Goal: Information Seeking & Learning: Learn about a topic

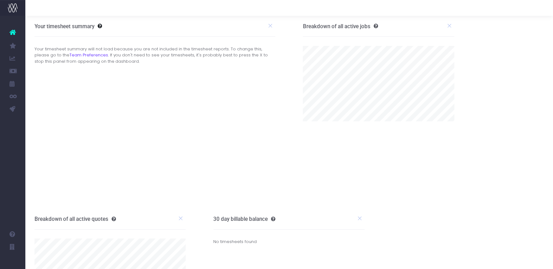
click at [55, 135] on span "Koto Revenue Recognition" at bounding box center [46, 134] width 22 height 17
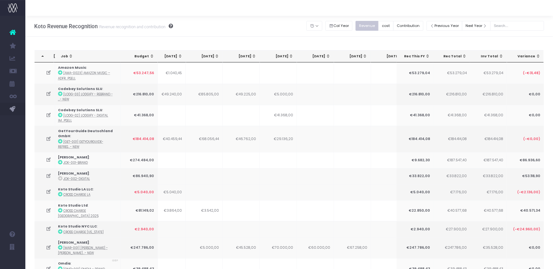
scroll to position [0, 120]
click at [47, 93] on icon at bounding box center [48, 93] width 5 height 5
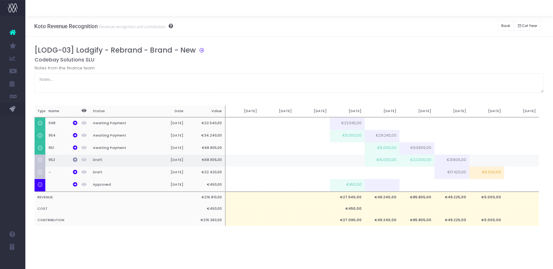
click at [74, 160] on icon at bounding box center [75, 159] width 4 height 4
click at [75, 148] on icon at bounding box center [75, 147] width 4 height 4
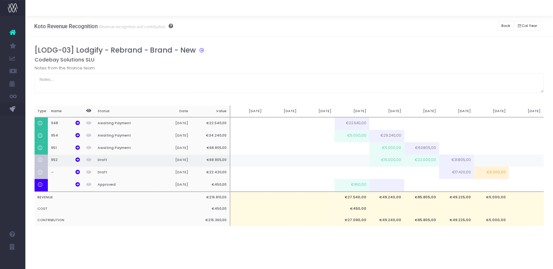
click at [392, 157] on td "€15.000,00" at bounding box center [386, 161] width 35 height 12
drag, startPoint x: 393, startPoint y: 149, endPoint x: 442, endPoint y: 149, distance: 49.1
click at [394, 149] on td "€5.000,00" at bounding box center [386, 148] width 35 height 12
click at [392, 159] on td "€15.000,00" at bounding box center [386, 161] width 35 height 12
type input "€15.000,00"
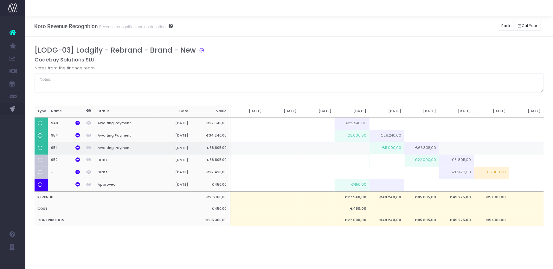
click at [396, 147] on td "€5.000,00" at bounding box center [386, 148] width 35 height 12
click at [427, 162] on td "€22.000,00" at bounding box center [421, 161] width 35 height 12
type input "€22.000,00"
click at [421, 67] on div "Notes from the finance team" at bounding box center [290, 79] width 510 height 28
click at [425, 163] on td at bounding box center [421, 161] width 35 height 12
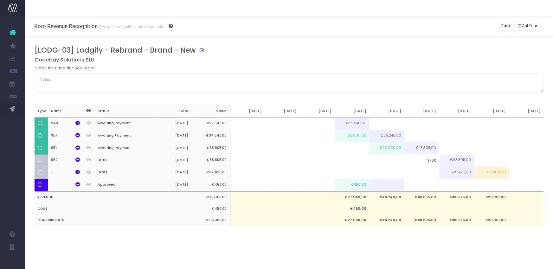
type input "37000"
click at [433, 247] on div "[LODG-03] Lodgify - Rebrand - Brand - New Codebay Solutions SLU Notes from the …" at bounding box center [289, 142] width 528 height 211
click at [503, 25] on button "Back" at bounding box center [506, 26] width 16 height 10
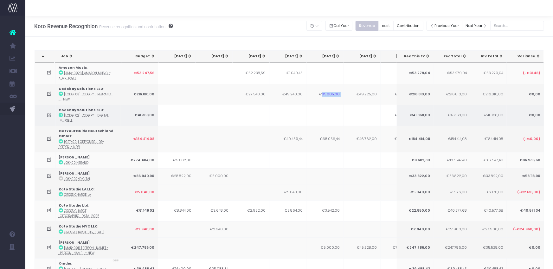
drag, startPoint x: 322, startPoint y: 93, endPoint x: 330, endPoint y: 112, distance: 20.6
click at [348, 93] on tr "Codebay Solutions SLU : [LODG-03] Lodgify - Rebrand - ...- New €216.810,00 €27.…" at bounding box center [393, 94] width 716 height 21
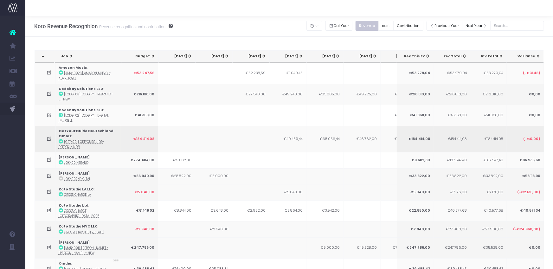
click at [48, 138] on icon at bounding box center [49, 138] width 5 height 5
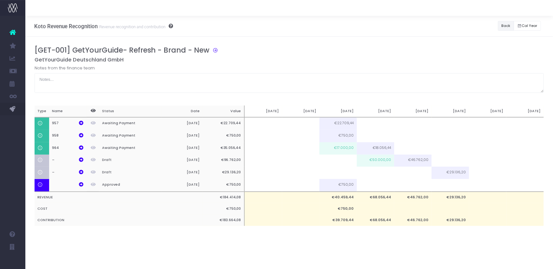
click at [504, 25] on button "Back" at bounding box center [506, 26] width 16 height 10
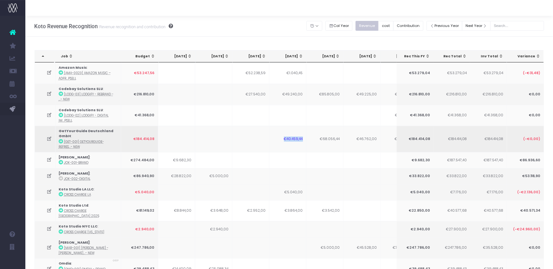
drag, startPoint x: 282, startPoint y: 136, endPoint x: 304, endPoint y: 138, distance: 22.3
click at [304, 138] on td "€40.459,44" at bounding box center [287, 139] width 37 height 26
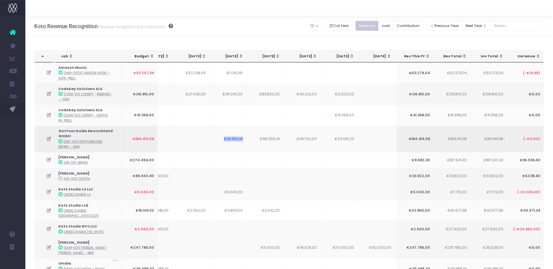
scroll to position [0, 108]
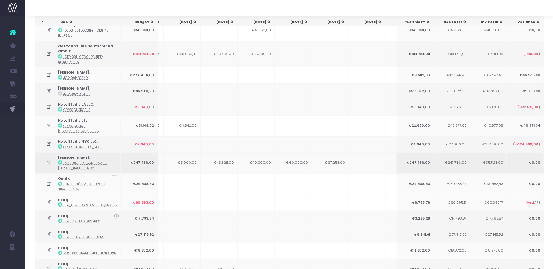
click at [48, 160] on icon at bounding box center [48, 162] width 5 height 5
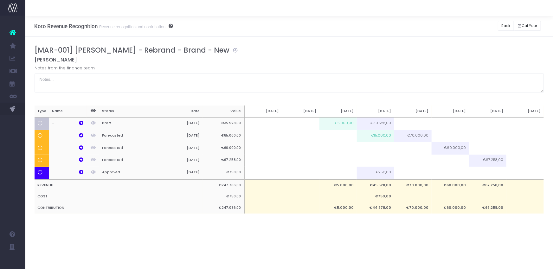
click at [230, 49] on icon at bounding box center [234, 49] width 9 height 7
click at [503, 24] on button "Back" at bounding box center [506, 26] width 16 height 10
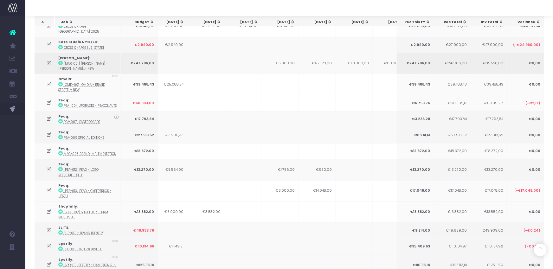
scroll to position [189, 0]
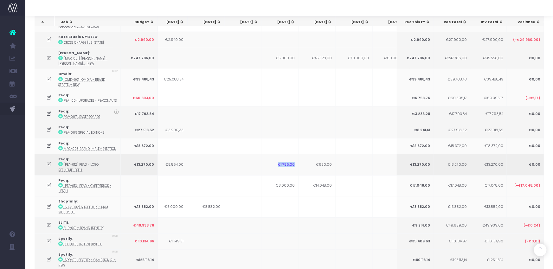
drag, startPoint x: 275, startPoint y: 156, endPoint x: 132, endPoint y: 157, distance: 142.6
click at [294, 158] on td "€1.756,00" at bounding box center [279, 164] width 37 height 21
click at [50, 162] on icon at bounding box center [48, 164] width 5 height 5
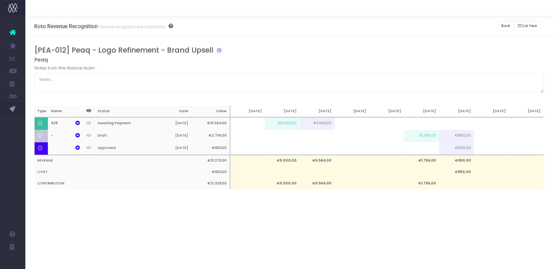
scroll to position [0, 0]
click at [78, 136] on icon at bounding box center [77, 135] width 4 height 4
click at [510, 25] on button "Back" at bounding box center [506, 26] width 16 height 10
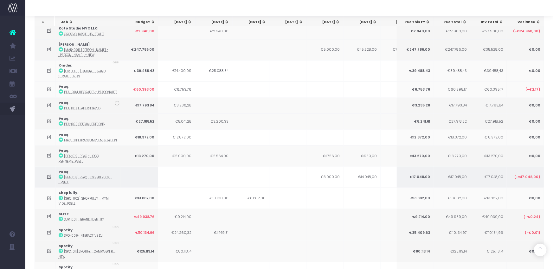
scroll to position [198, 0]
click at [51, 174] on icon at bounding box center [49, 176] width 5 height 5
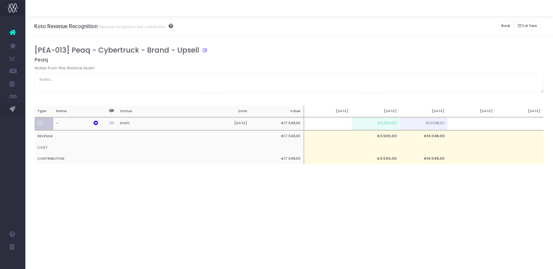
scroll to position [0, 0]
click at [95, 122] on icon at bounding box center [95, 123] width 4 height 4
click at [202, 48] on icon at bounding box center [203, 49] width 9 height 7
click at [502, 25] on button "Back" at bounding box center [506, 26] width 16 height 10
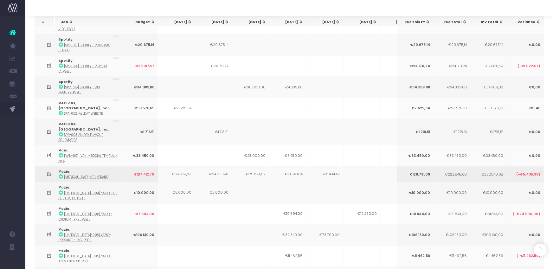
scroll to position [458, 0]
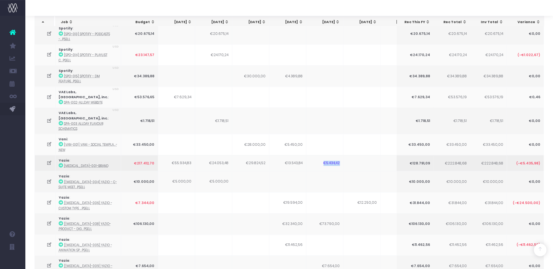
drag, startPoint x: 339, startPoint y: 141, endPoint x: 349, endPoint y: 140, distance: 10.5
click at [349, 155] on tr "Yazio : [MEDICAL_DATA]-001-Brand €217.412,70 €55.934,83 €24.053,48 €29.824,52 €…" at bounding box center [393, 163] width 716 height 16
click at [48, 160] on icon at bounding box center [49, 162] width 5 height 5
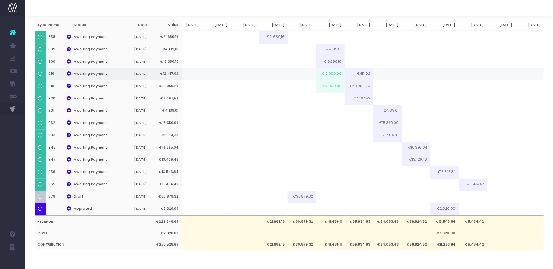
scroll to position [89, 0]
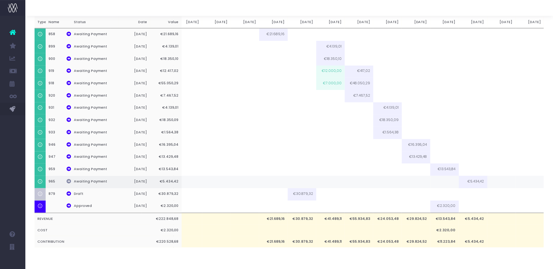
click at [70, 182] on icon at bounding box center [69, 181] width 4 height 4
click at [69, 194] on icon at bounding box center [69, 193] width 4 height 4
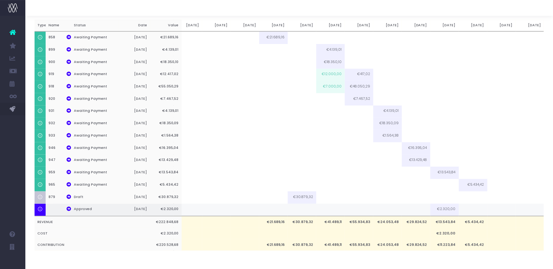
scroll to position [84, 0]
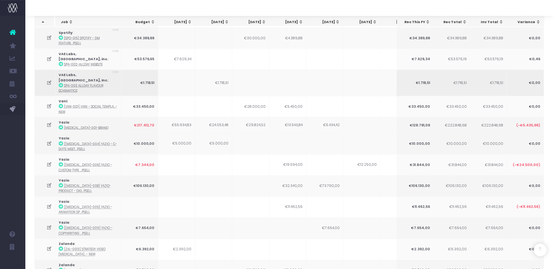
scroll to position [501, 0]
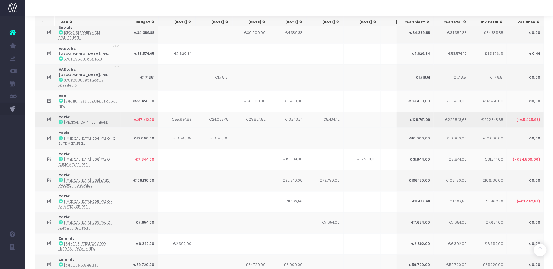
click at [47, 117] on icon at bounding box center [49, 119] width 5 height 5
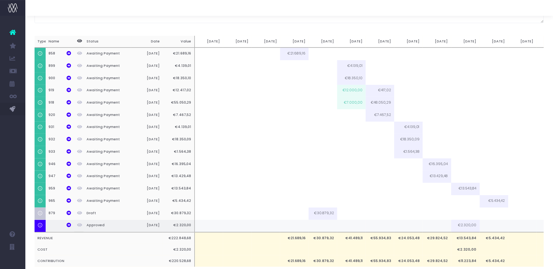
scroll to position [89, 0]
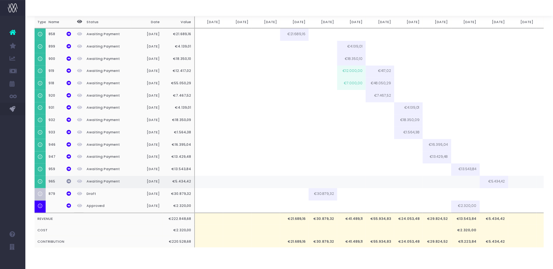
click at [67, 181] on icon at bounding box center [69, 181] width 4 height 4
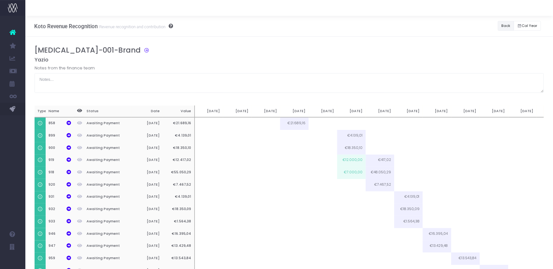
click at [504, 29] on button "Back" at bounding box center [506, 26] width 16 height 10
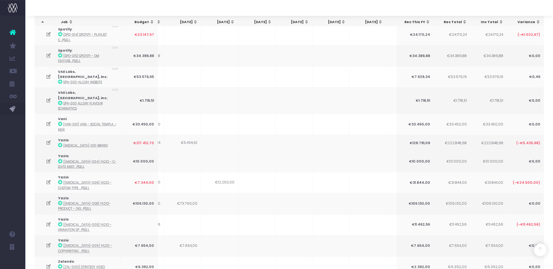
scroll to position [504, 0]
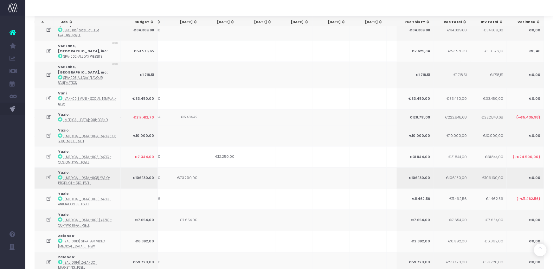
click at [48, 175] on icon at bounding box center [48, 177] width 5 height 5
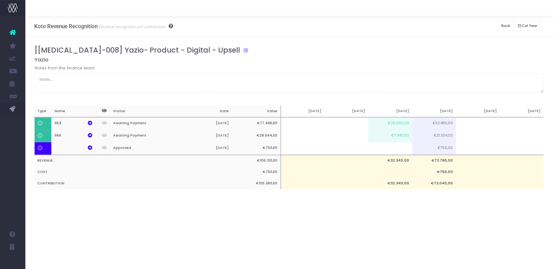
scroll to position [0, 0]
click at [240, 50] on icon at bounding box center [244, 49] width 9 height 7
click at [502, 25] on button "Back" at bounding box center [506, 26] width 16 height 10
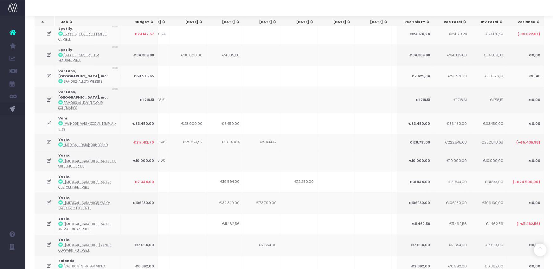
scroll to position [519, 0]
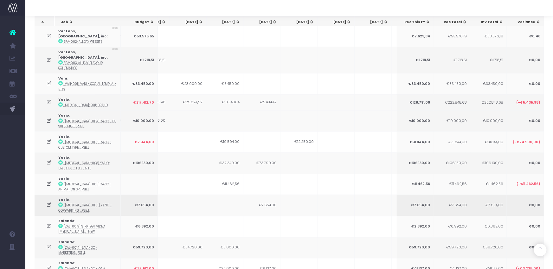
click at [47, 202] on icon at bounding box center [48, 204] width 5 height 5
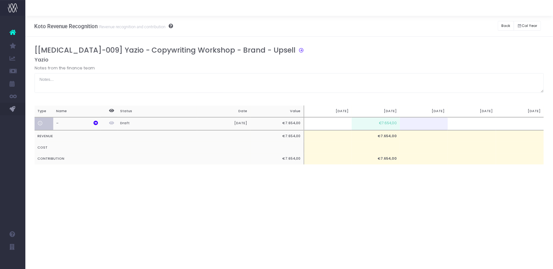
scroll to position [0, 0]
click at [507, 25] on button "Back" at bounding box center [506, 26] width 16 height 10
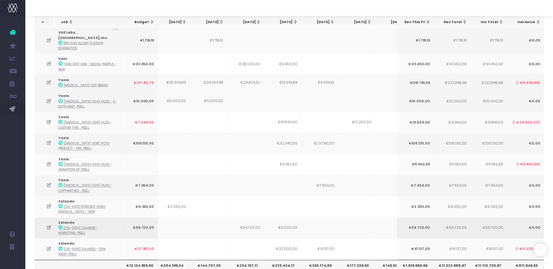
scroll to position [539, 0]
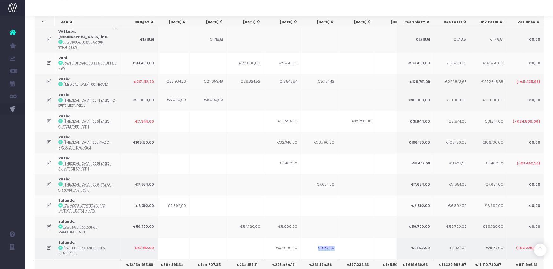
drag, startPoint x: 320, startPoint y: 226, endPoint x: 346, endPoint y: 224, distance: 26.3
click at [346, 238] on tr "Zalando : [ZAL-0015] Zalando - OFM Ident...psell €37.912,00 €32.000,00 €9.137,0…" at bounding box center [387, 248] width 716 height 21
click at [46, 238] on td at bounding box center [45, 248] width 21 height 21
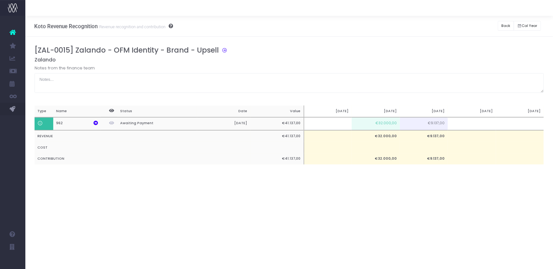
scroll to position [0, 0]
click at [506, 26] on button "Back" at bounding box center [506, 26] width 16 height 10
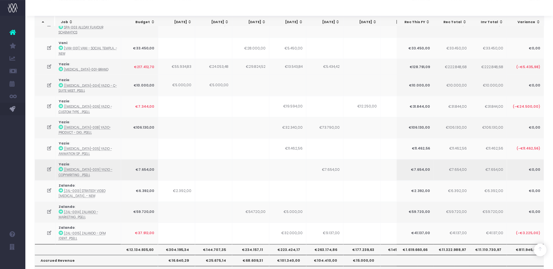
scroll to position [546, 0]
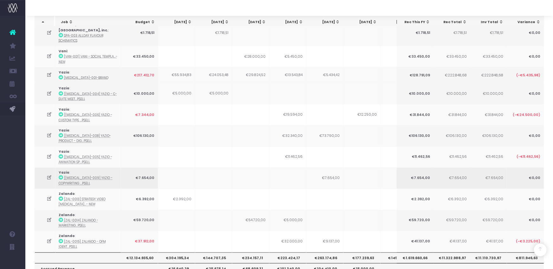
click at [51, 175] on icon at bounding box center [49, 177] width 5 height 5
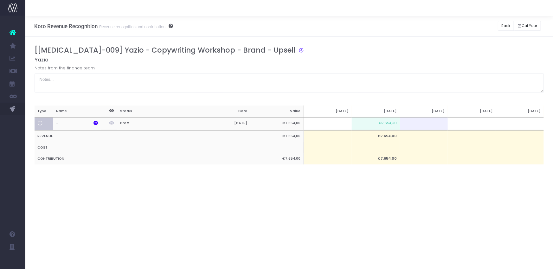
scroll to position [0, 0]
click at [95, 124] on icon at bounding box center [95, 123] width 4 height 4
click at [499, 23] on button "Back" at bounding box center [506, 26] width 16 height 10
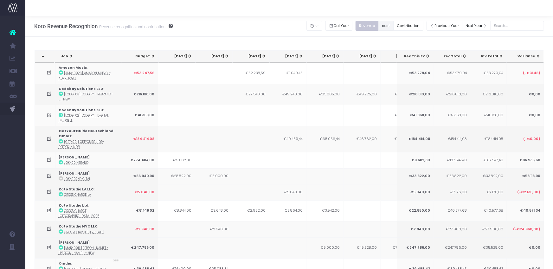
click at [391, 28] on button "cost" at bounding box center [385, 26] width 15 height 10
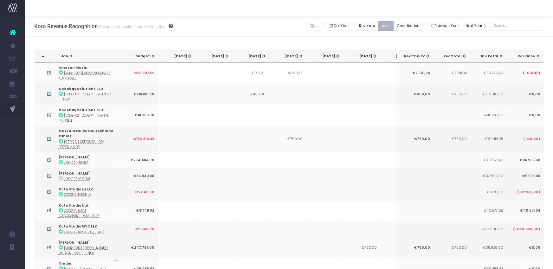
click at [392, 24] on button "cost" at bounding box center [385, 26] width 15 height 10
click at [412, 24] on button "Contribution" at bounding box center [408, 26] width 30 height 10
